Goal: Check status: Check status

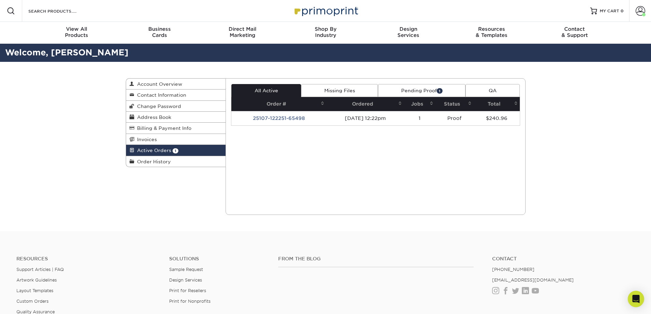
click at [419, 86] on link "Pending Proof 1" at bounding box center [421, 90] width 87 height 13
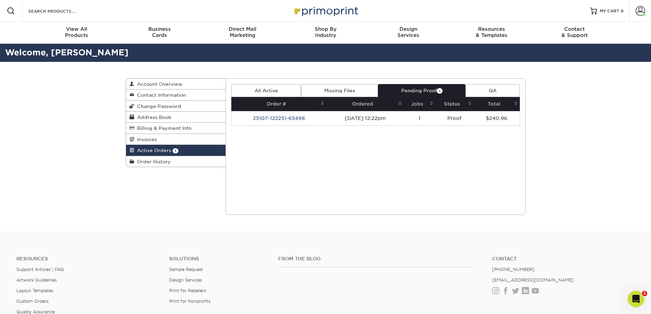
click at [281, 115] on td "25107-122251-65498" at bounding box center [278, 118] width 95 height 14
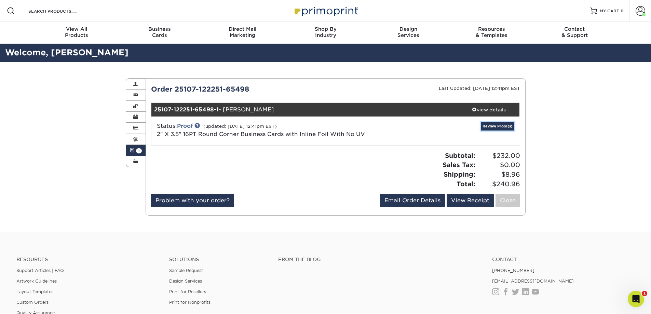
click at [495, 126] on link "Review Proof(s)" at bounding box center [496, 126] width 33 height 9
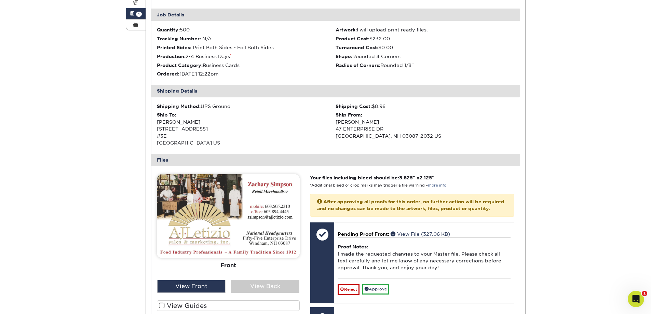
scroll to position [171, 0]
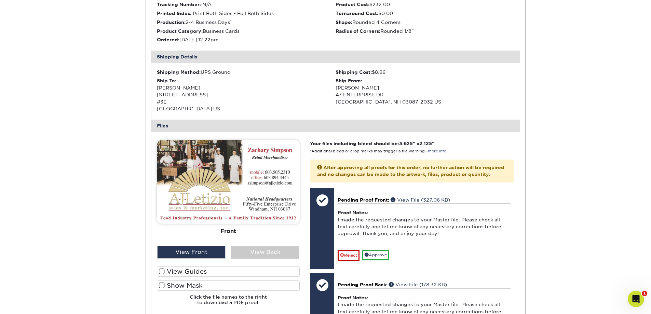
click at [254, 251] on div "View Back" at bounding box center [265, 252] width 68 height 13
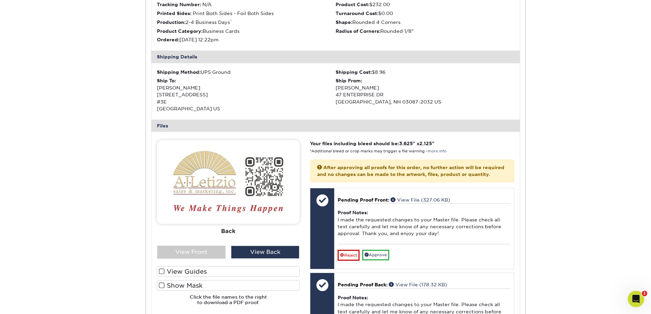
click at [197, 251] on div "View Front" at bounding box center [191, 252] width 68 height 13
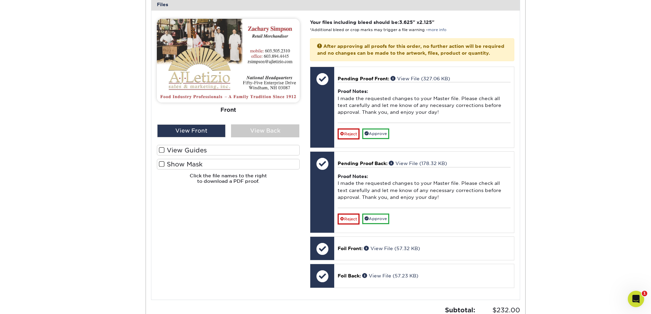
scroll to position [307, 0]
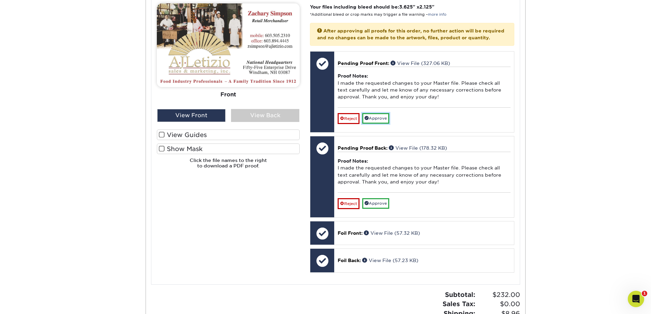
click at [376, 124] on link "Approve" at bounding box center [375, 118] width 27 height 11
click at [380, 208] on link "Approve" at bounding box center [375, 203] width 27 height 11
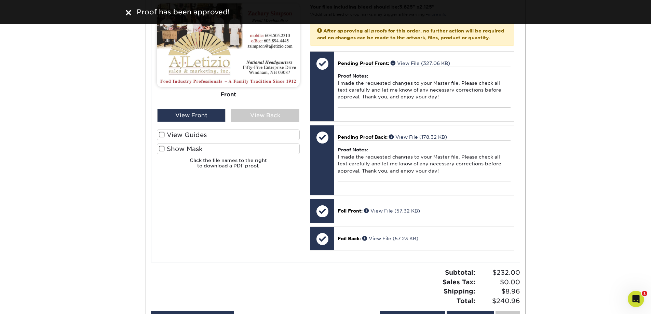
scroll to position [273, 0]
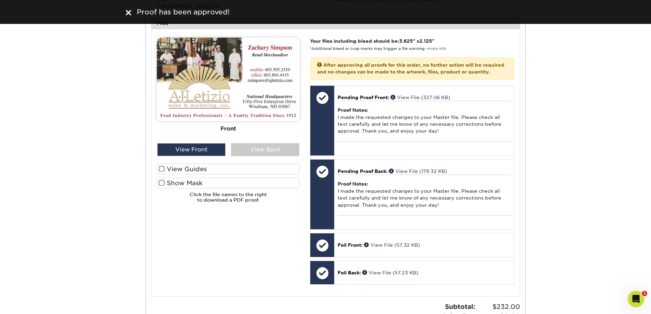
click at [263, 154] on div "View Back" at bounding box center [265, 149] width 68 height 13
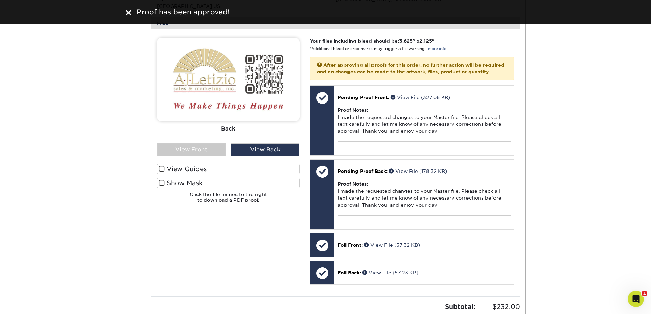
click at [208, 148] on div "View Front" at bounding box center [191, 149] width 68 height 13
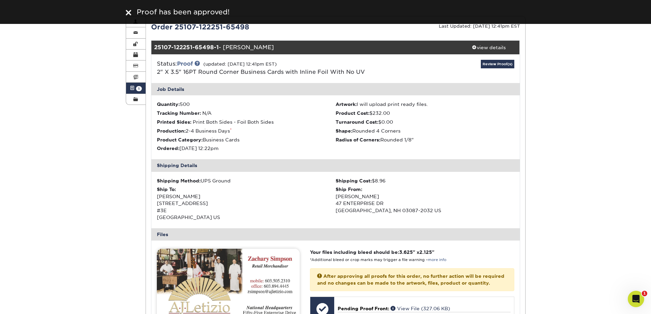
scroll to position [0, 0]
